Goal: Transaction & Acquisition: Purchase product/service

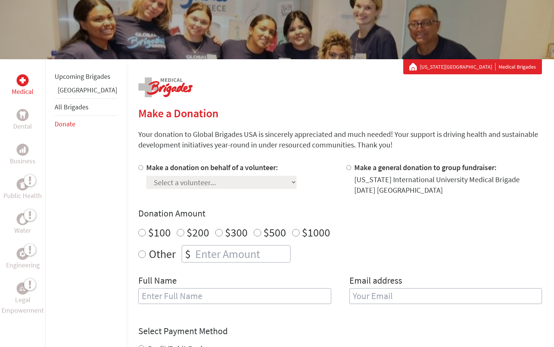
scroll to position [81, 0]
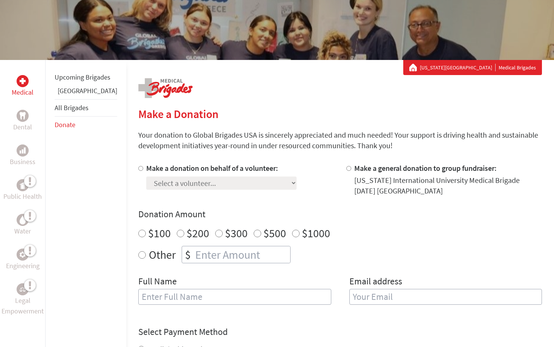
click at [146, 168] on label "Make a donation on behalf of a volunteer:" at bounding box center [212, 167] width 132 height 9
click at [138, 168] on input "Make a donation on behalf of a volunteer:" at bounding box center [140, 168] width 5 height 5
radio input "true"
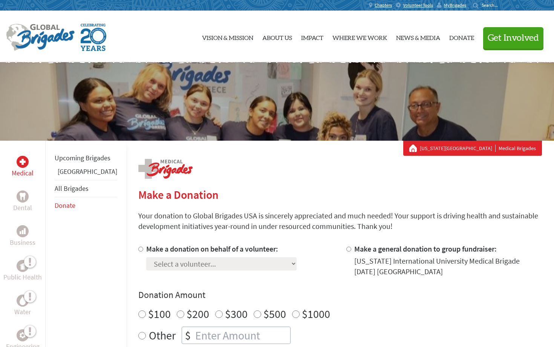
click at [146, 248] on label "Make a donation on behalf of a volunteer:" at bounding box center [212, 248] width 132 height 9
click at [138, 248] on input "Make a donation on behalf of a volunteer:" at bounding box center [140, 249] width 5 height 5
radio input "true"
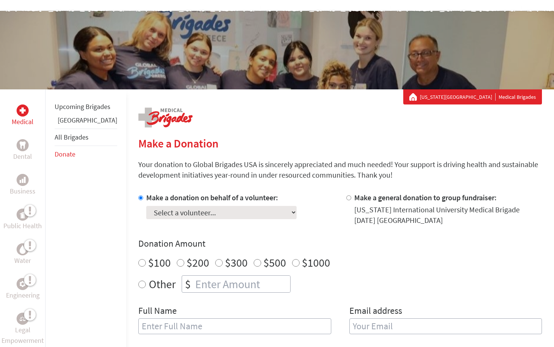
scroll to position [54, 0]
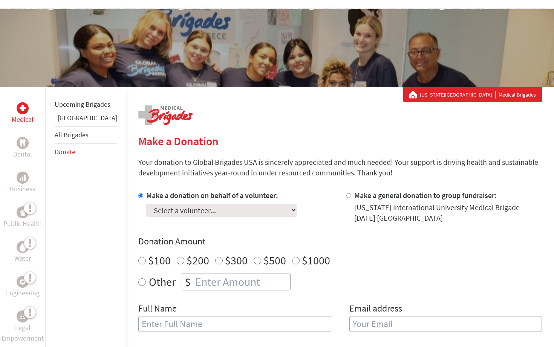
click at [206, 206] on select "Select a volunteer... Adriana Gonzalez-Pedroso Amanda Miro Granado Ana Cecilia …" at bounding box center [221, 210] width 150 height 13
select select "470ACD2A-A897-11F0-9E6E-42010A400005"
click at [146, 204] on select "Select a volunteer... Adriana Gonzalez-Pedroso Amanda Miro Granado Ana Cecilia …" at bounding box center [221, 210] width 150 height 13
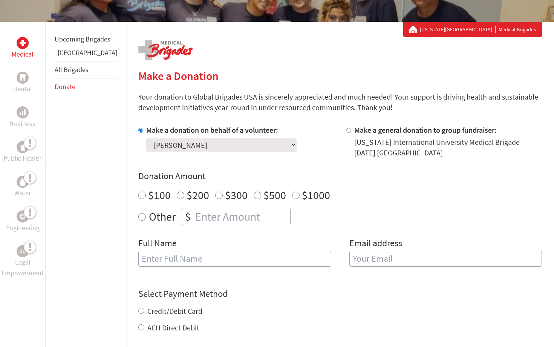
scroll to position [118, 0]
click at [159, 267] on input "text" at bounding box center [234, 259] width 193 height 16
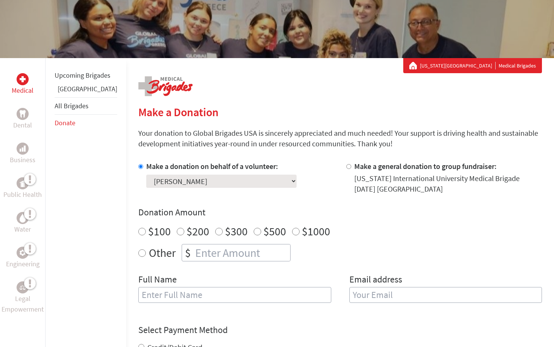
scroll to position [11, 0]
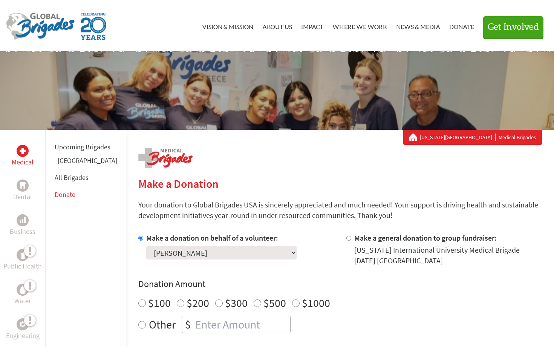
click at [81, 182] on link "All Brigades" at bounding box center [72, 177] width 34 height 9
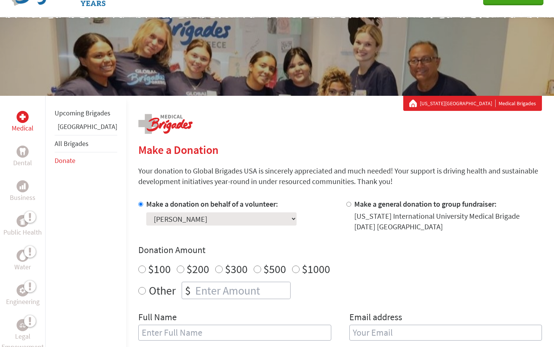
scroll to position [33, 0]
